Goal: Task Accomplishment & Management: Use online tool/utility

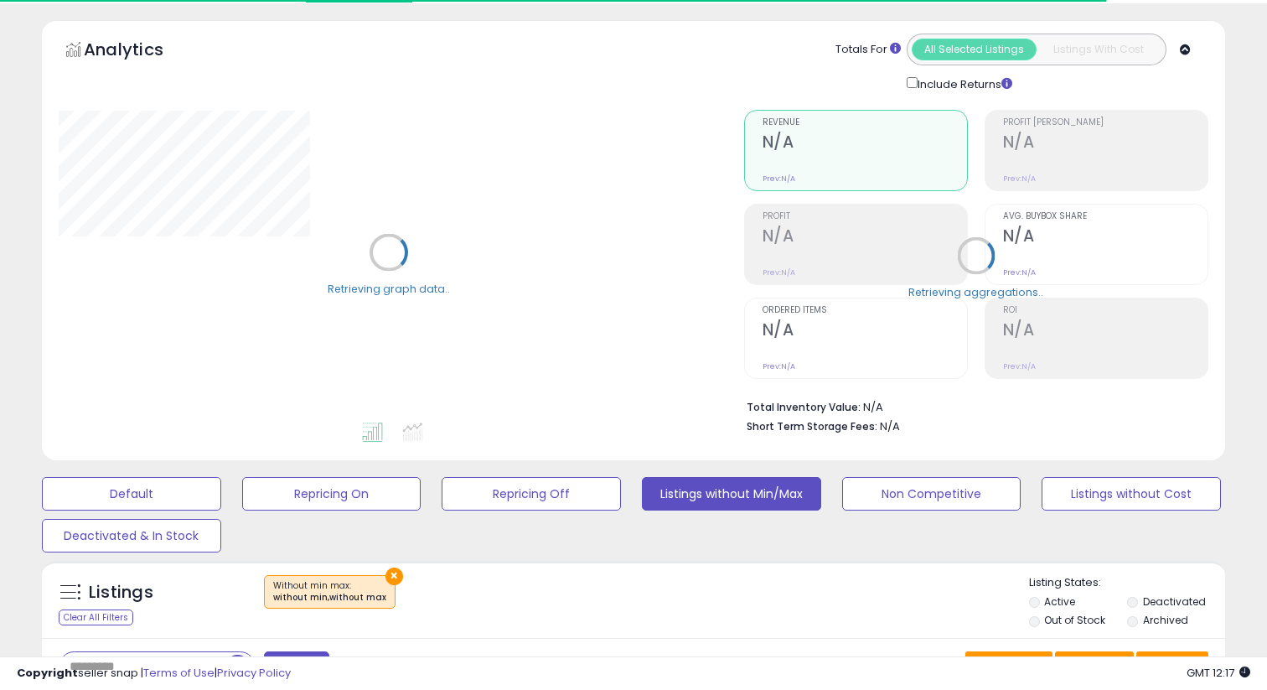
scroll to position [328, 0]
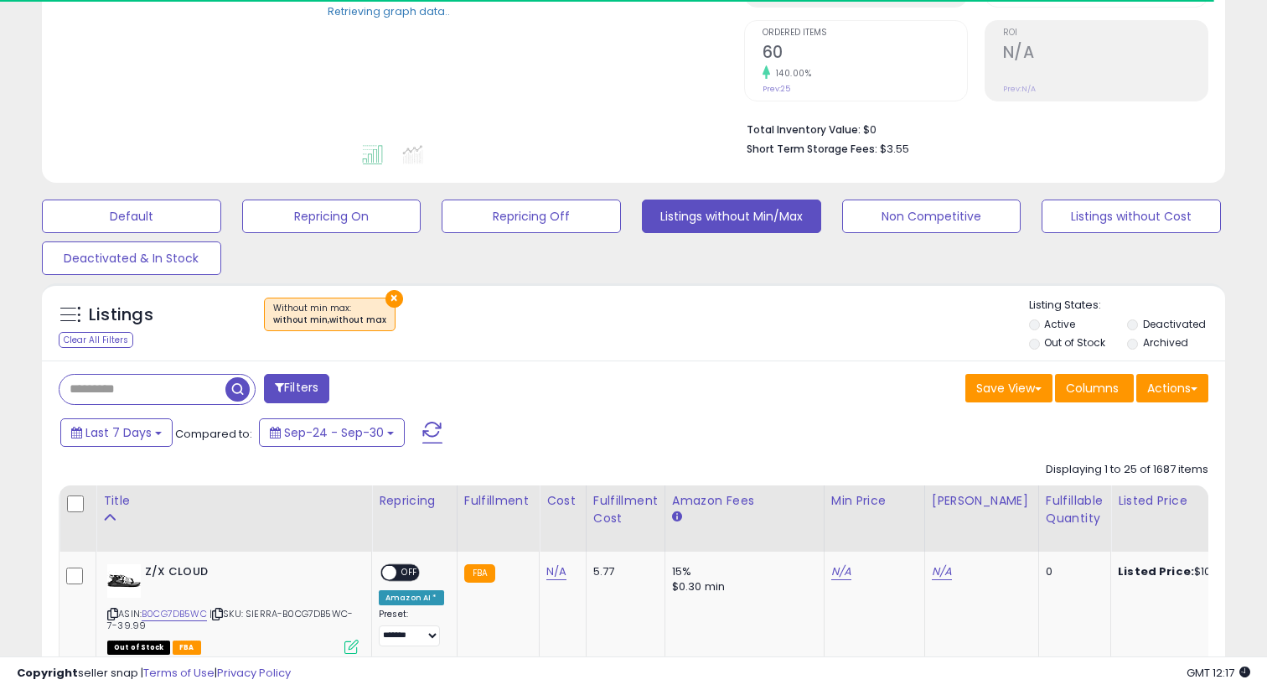
click at [184, 375] on input "text" at bounding box center [142, 389] width 166 height 29
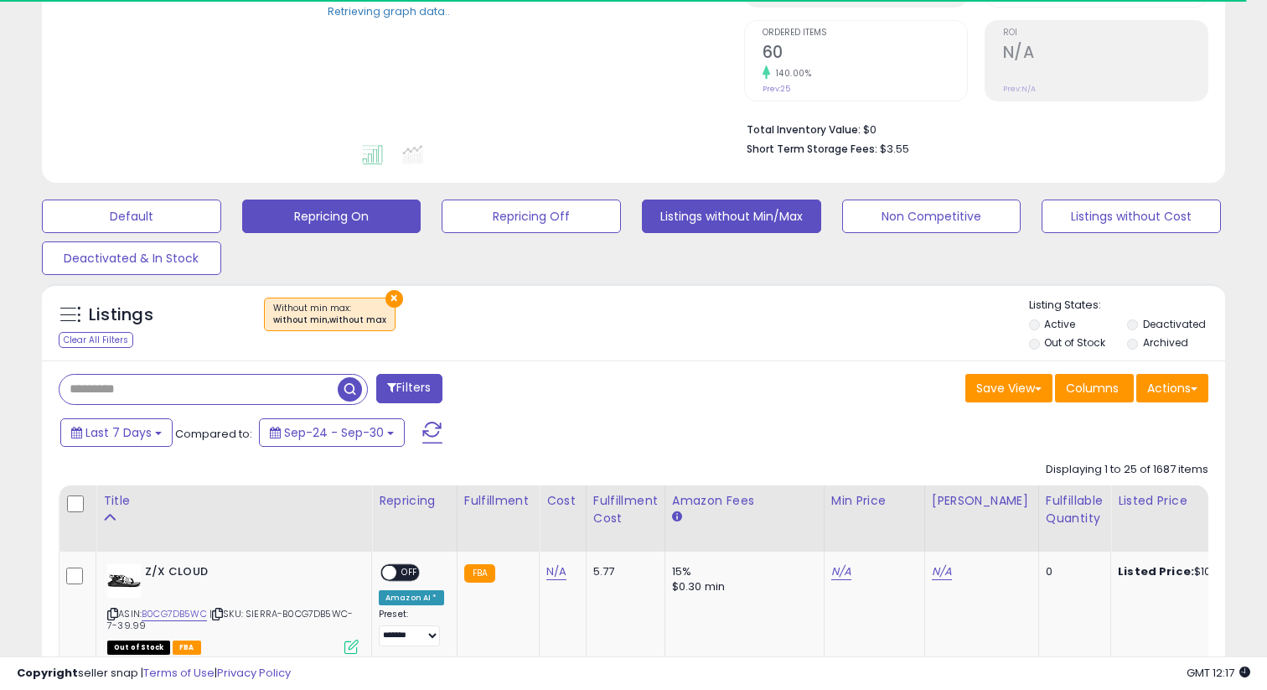
click at [322, 226] on button "Repricing On" at bounding box center [331, 216] width 179 height 34
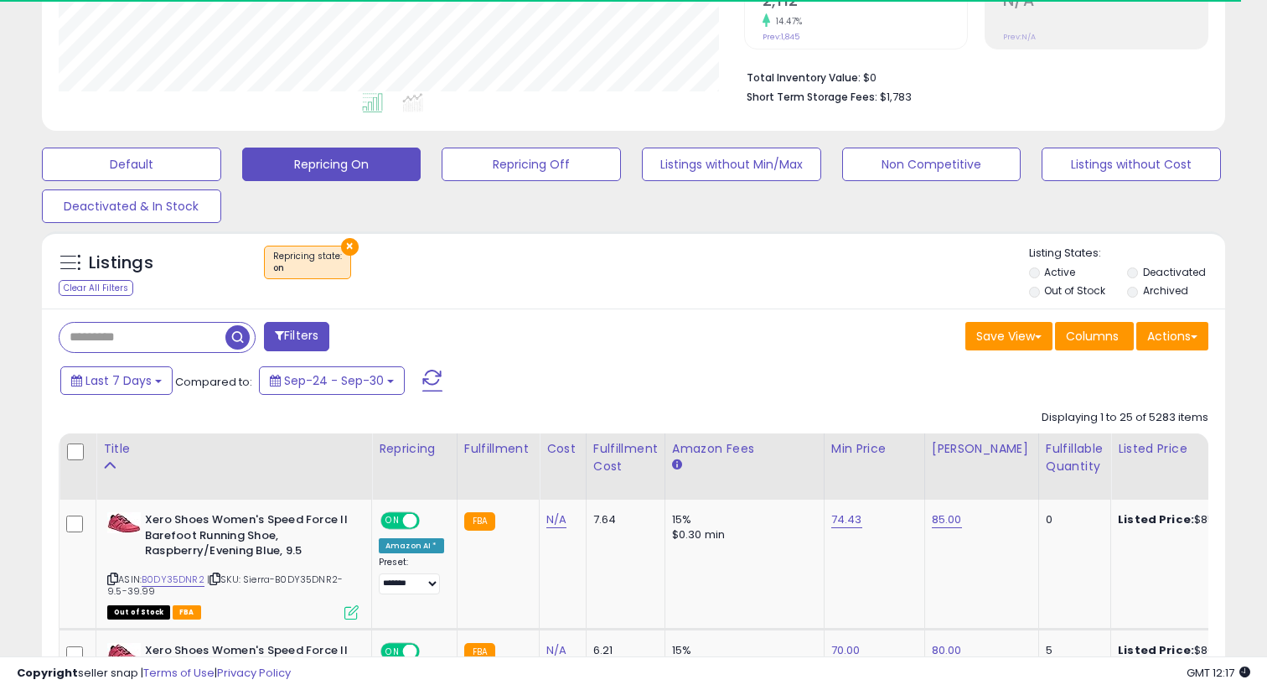
scroll to position [384, 0]
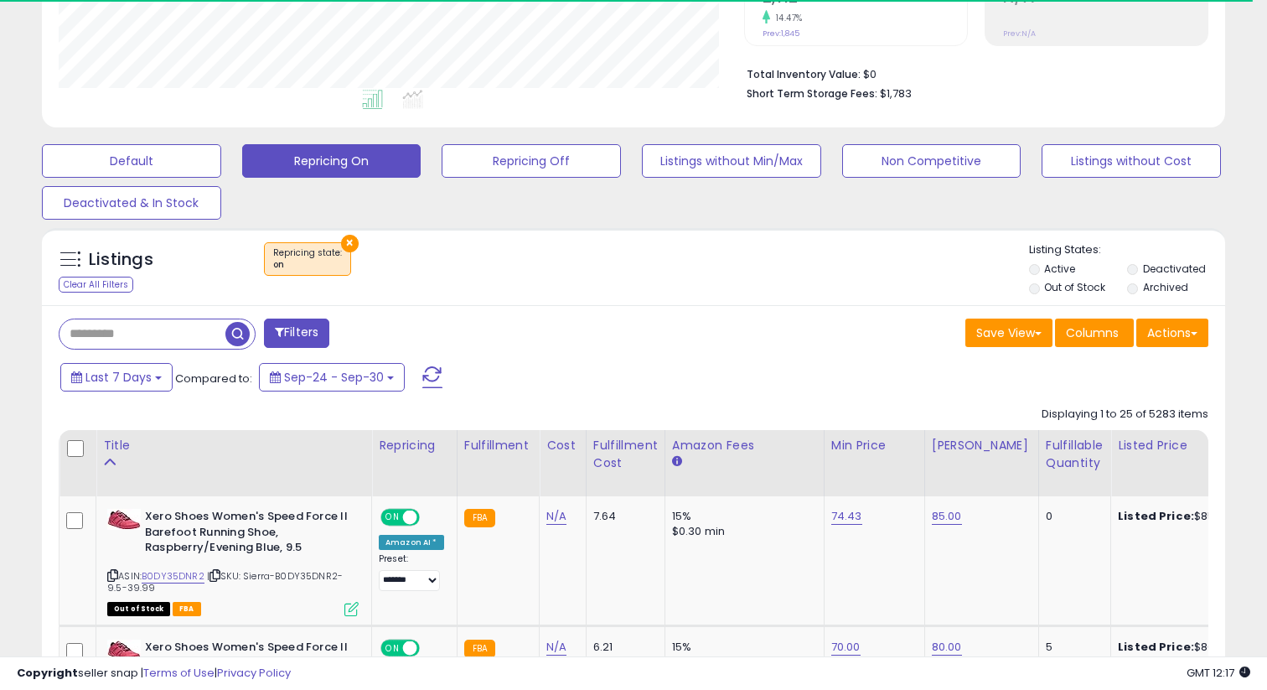
click at [163, 344] on input "text" at bounding box center [142, 333] width 166 height 29
